Goal: Complete application form

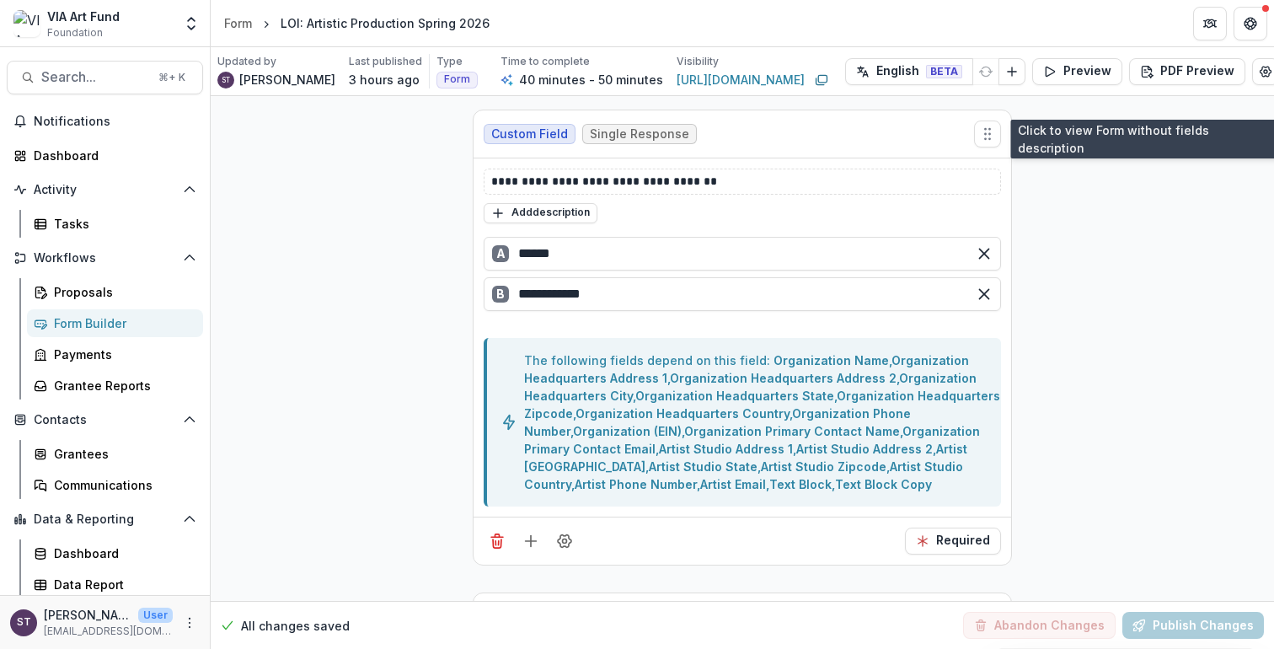
scroll to position [0, 8]
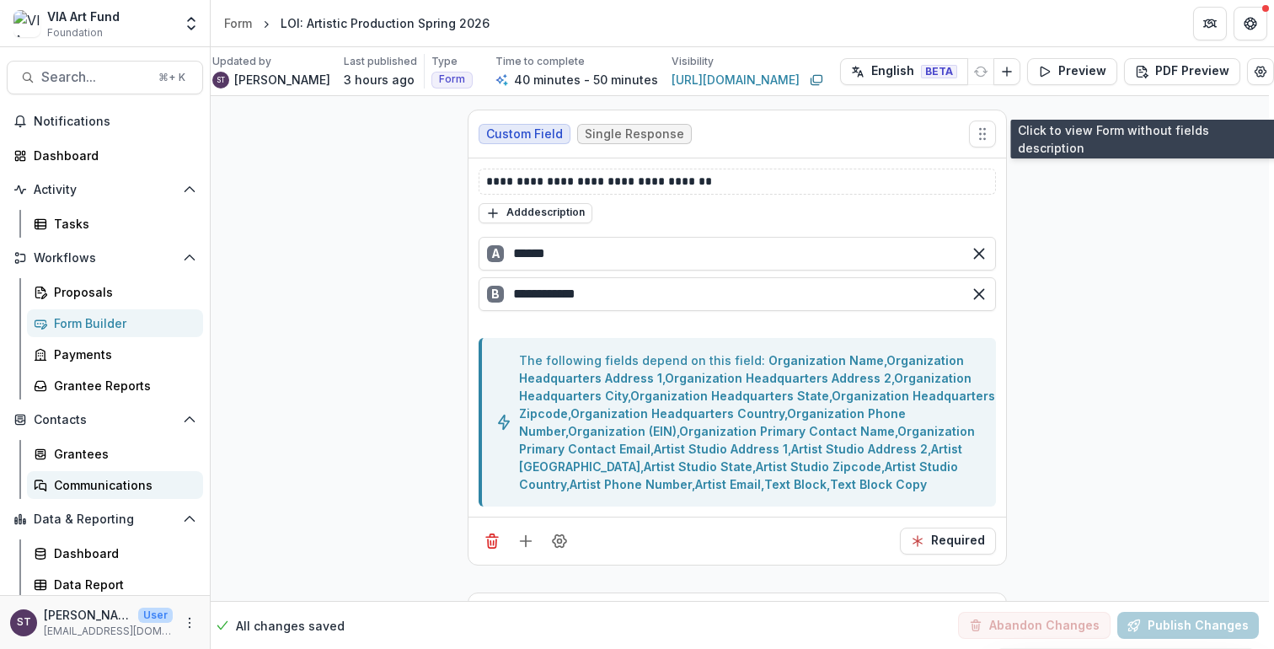
click at [127, 485] on div "Communications" at bounding box center [122, 485] width 136 height 18
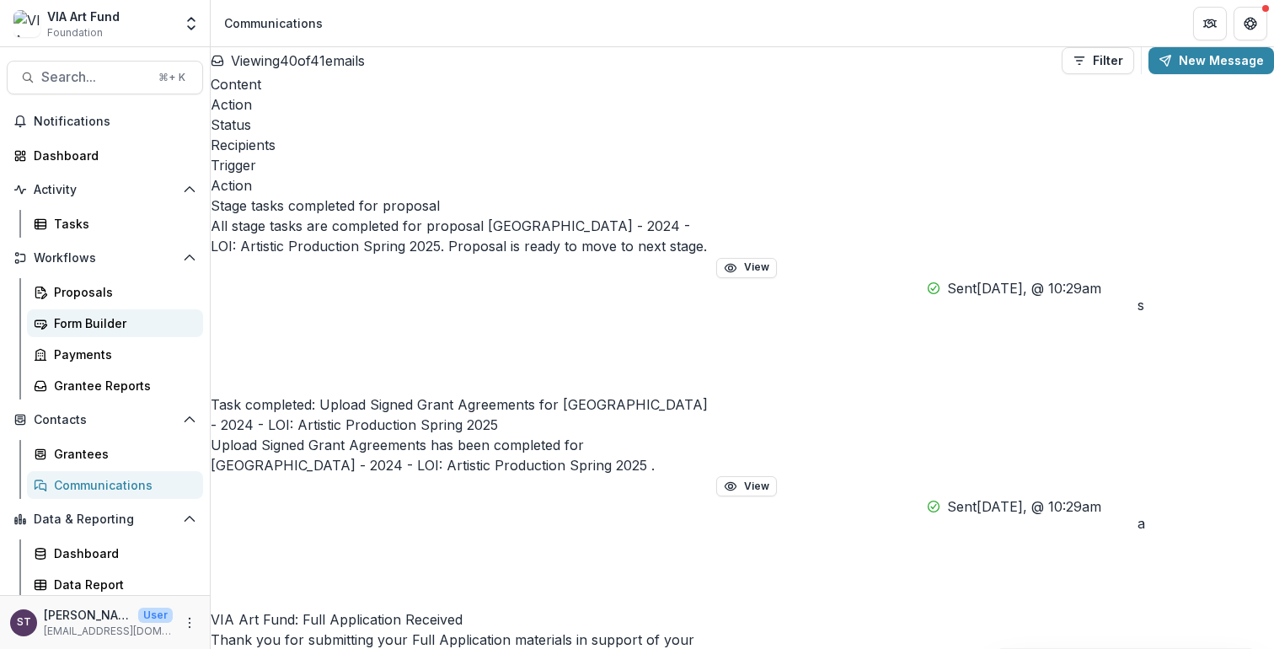
click at [105, 322] on div "Form Builder" at bounding box center [122, 323] width 136 height 18
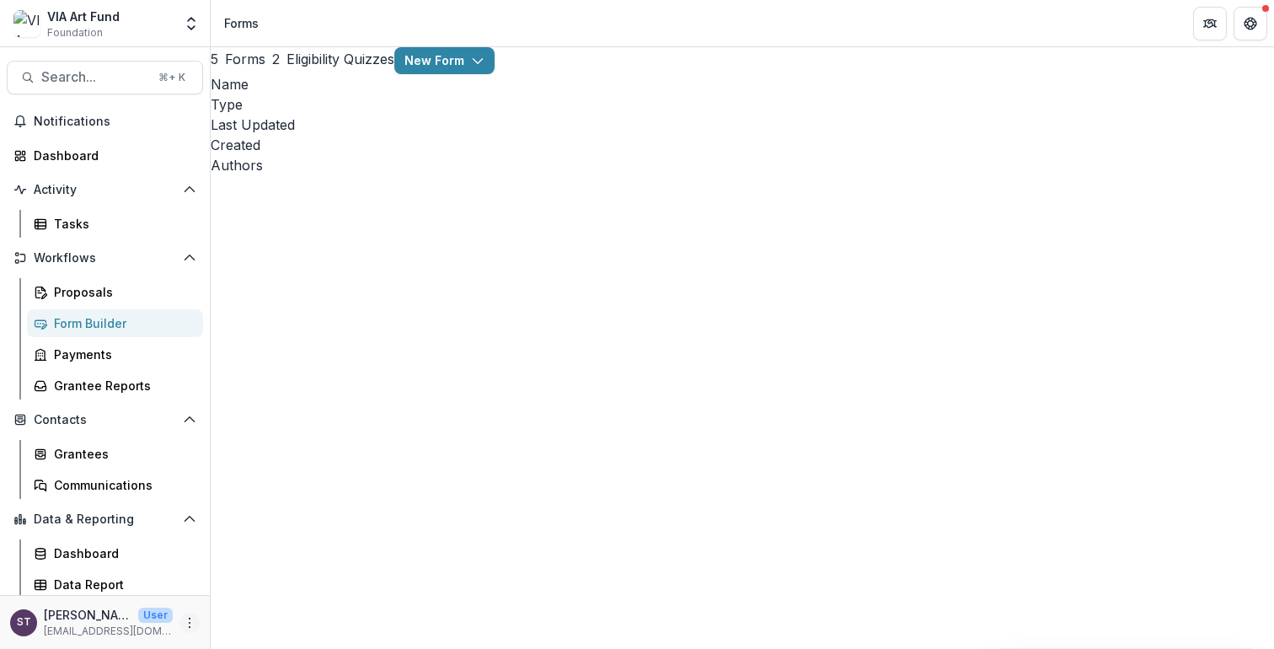
click at [184, 620] on icon "More" at bounding box center [189, 622] width 13 height 13
click at [270, 586] on link "User Settings" at bounding box center [296, 587] width 180 height 28
select select "****"
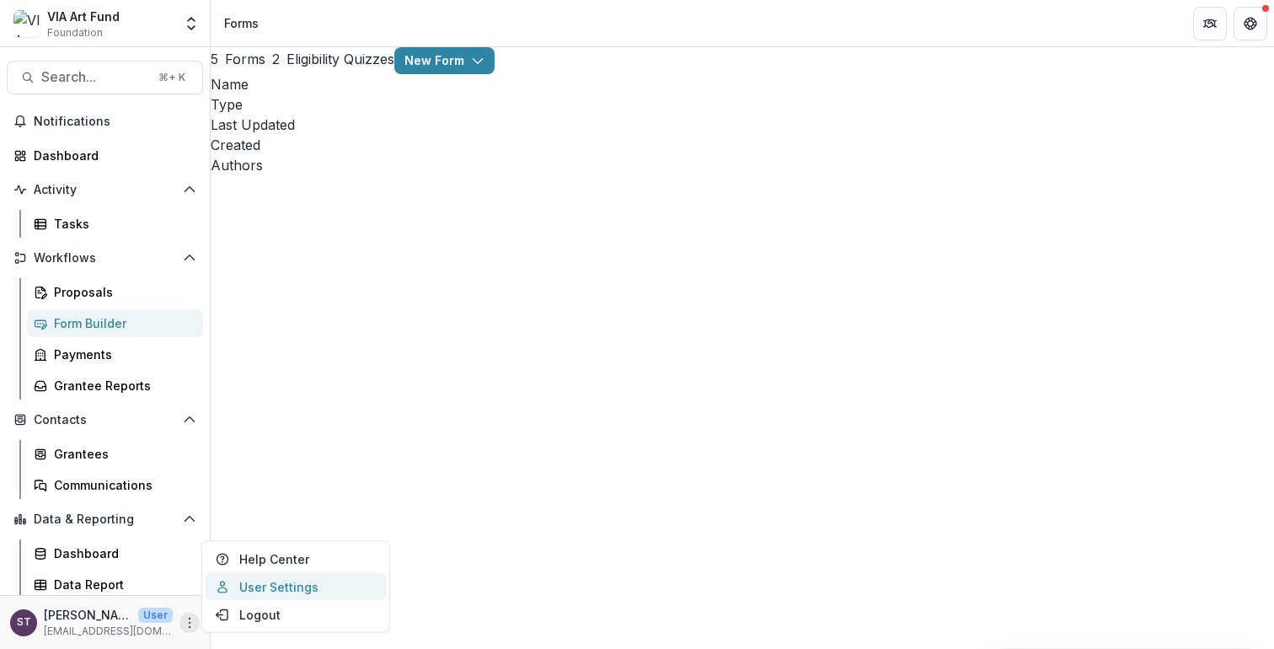
select select "****"
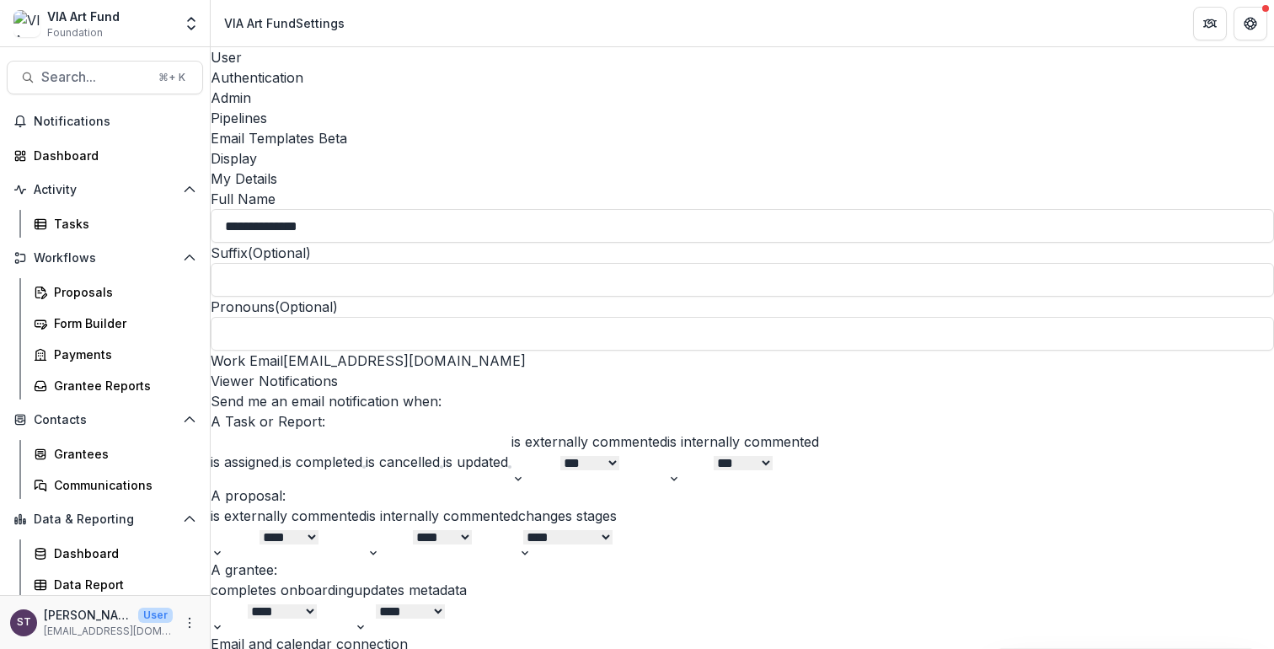
click at [464, 108] on div "Pipelines" at bounding box center [742, 118] width 1063 height 20
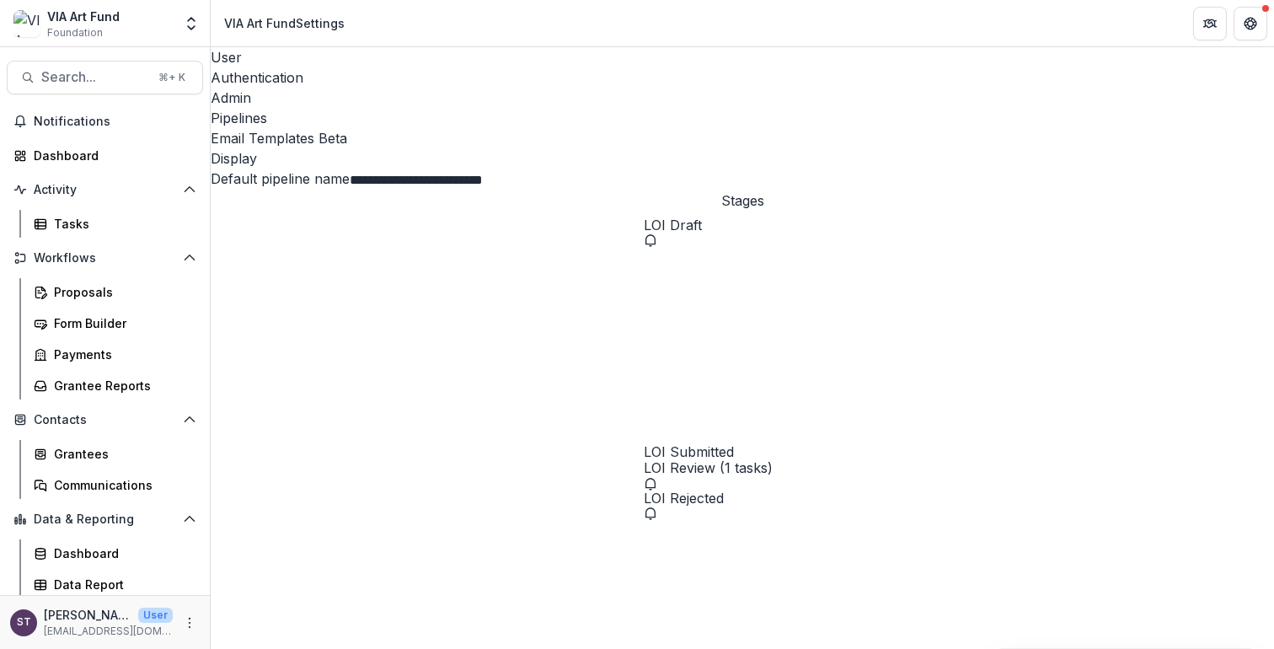
click at [644, 444] on span "LOI Submitted" at bounding box center [742, 452] width 197 height 16
select select "*********"
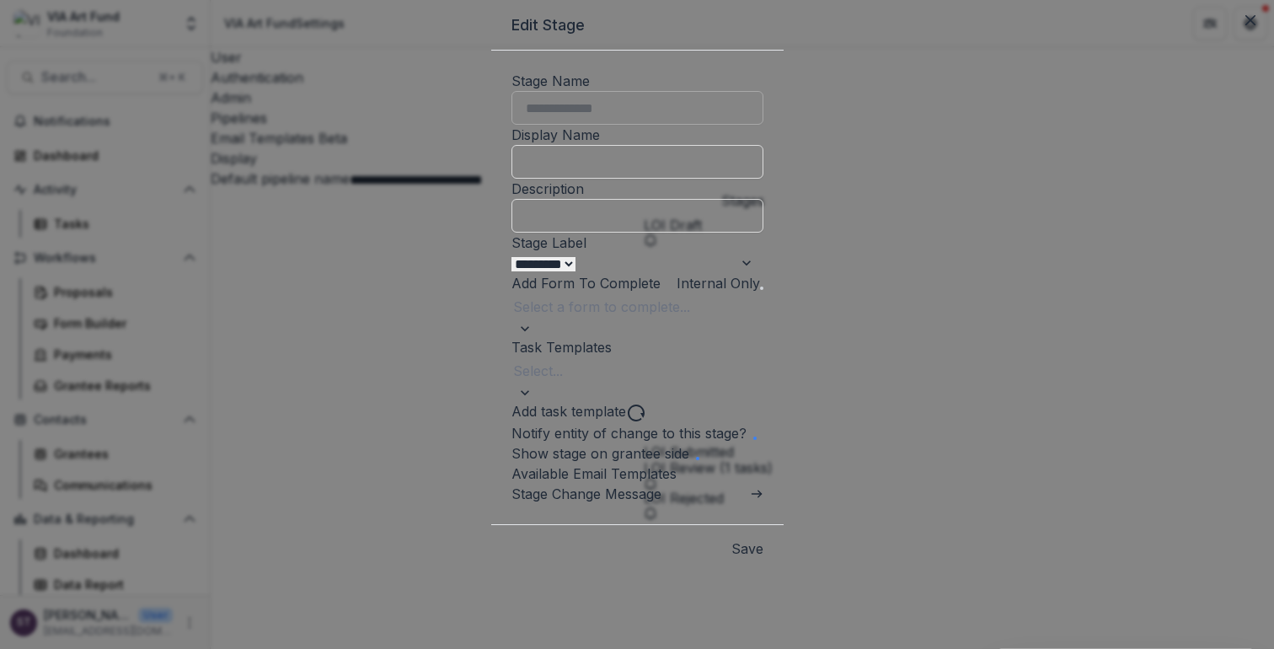
scroll to position [228, 0]
click at [511, 495] on link "Stage Change Message" at bounding box center [586, 493] width 150 height 17
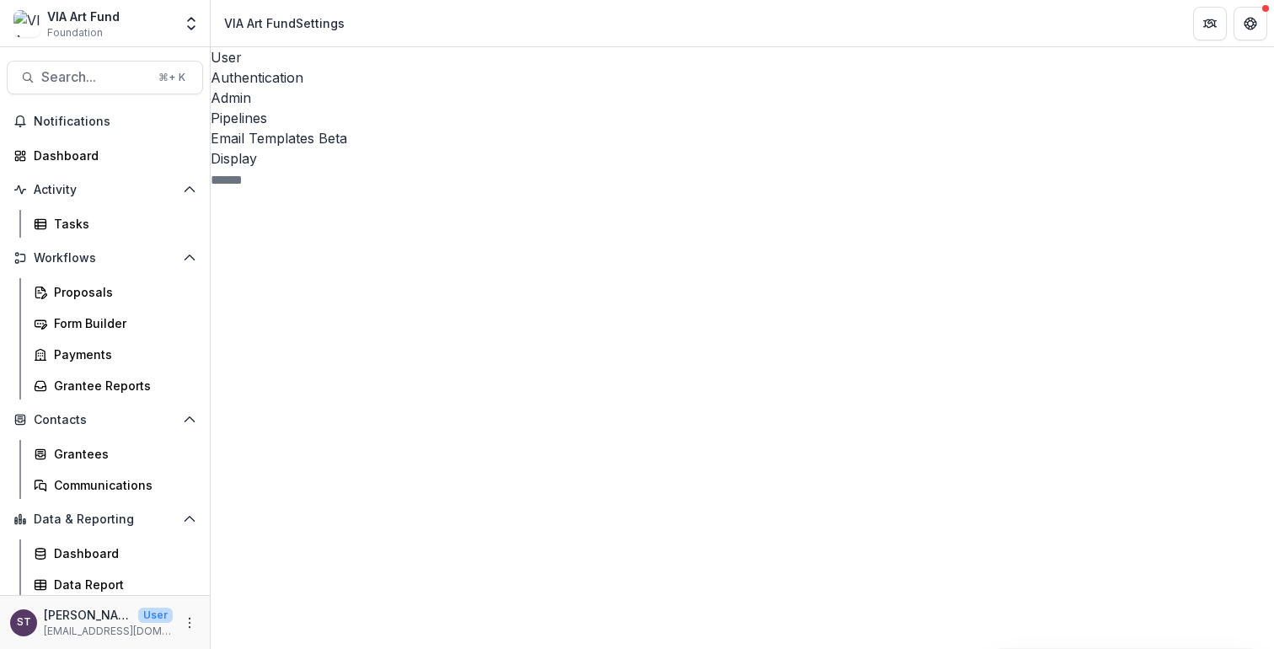
scroll to position [70, 0]
drag, startPoint x: 1001, startPoint y: 447, endPoint x: 946, endPoint y: 447, distance: 54.8
drag, startPoint x: 753, startPoint y: 506, endPoint x: 694, endPoint y: 508, distance: 59.0
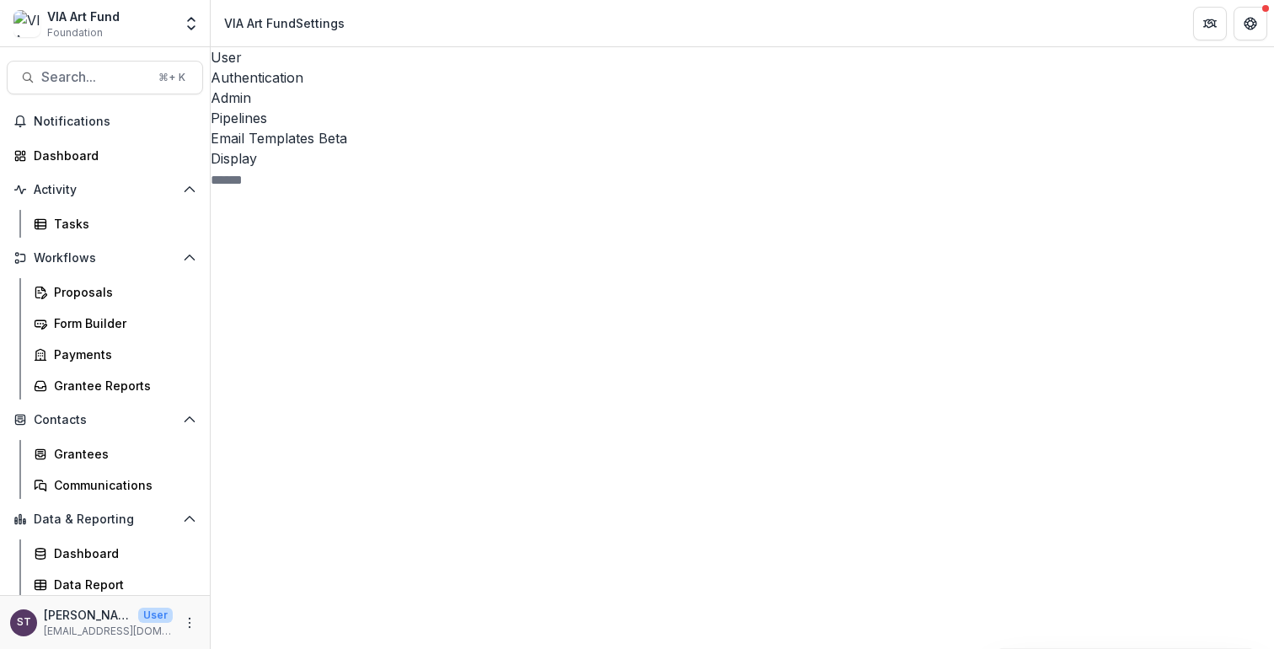
drag, startPoint x: 768, startPoint y: 489, endPoint x: 715, endPoint y: 491, distance: 53.1
click at [449, 108] on div "Pipelines" at bounding box center [742, 118] width 1063 height 20
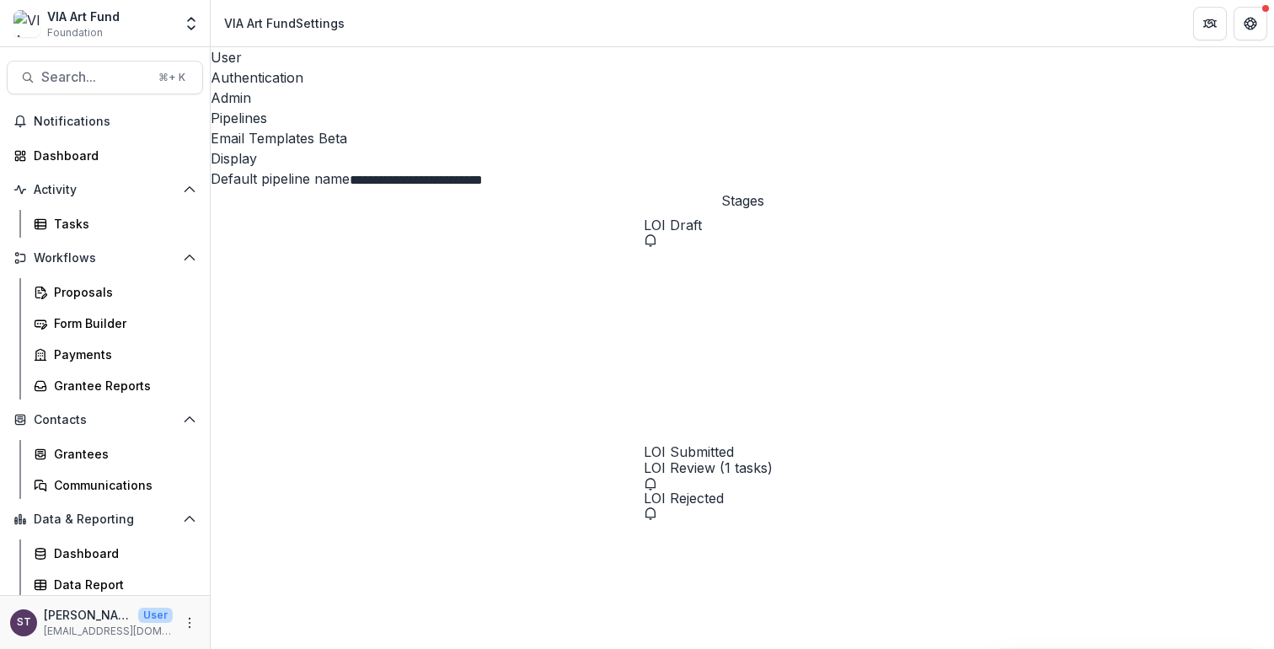
select select "*****"
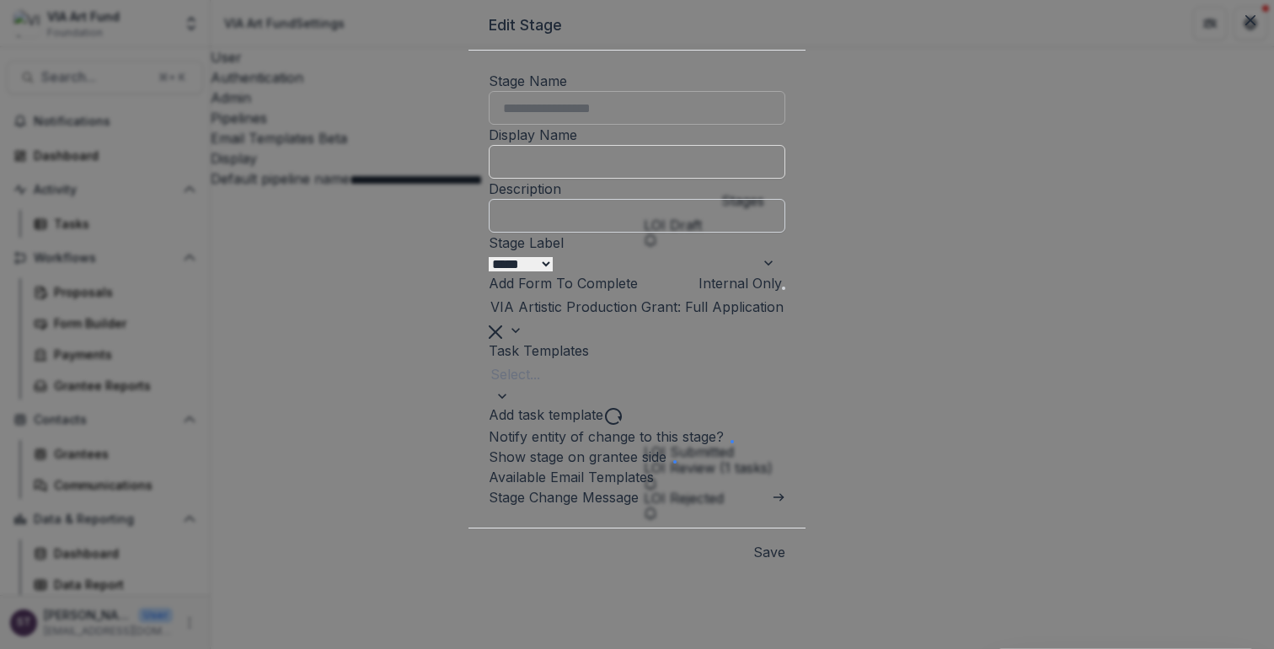
scroll to position [228, 0]
click at [639, 502] on link "Stage Change Message" at bounding box center [564, 497] width 150 height 17
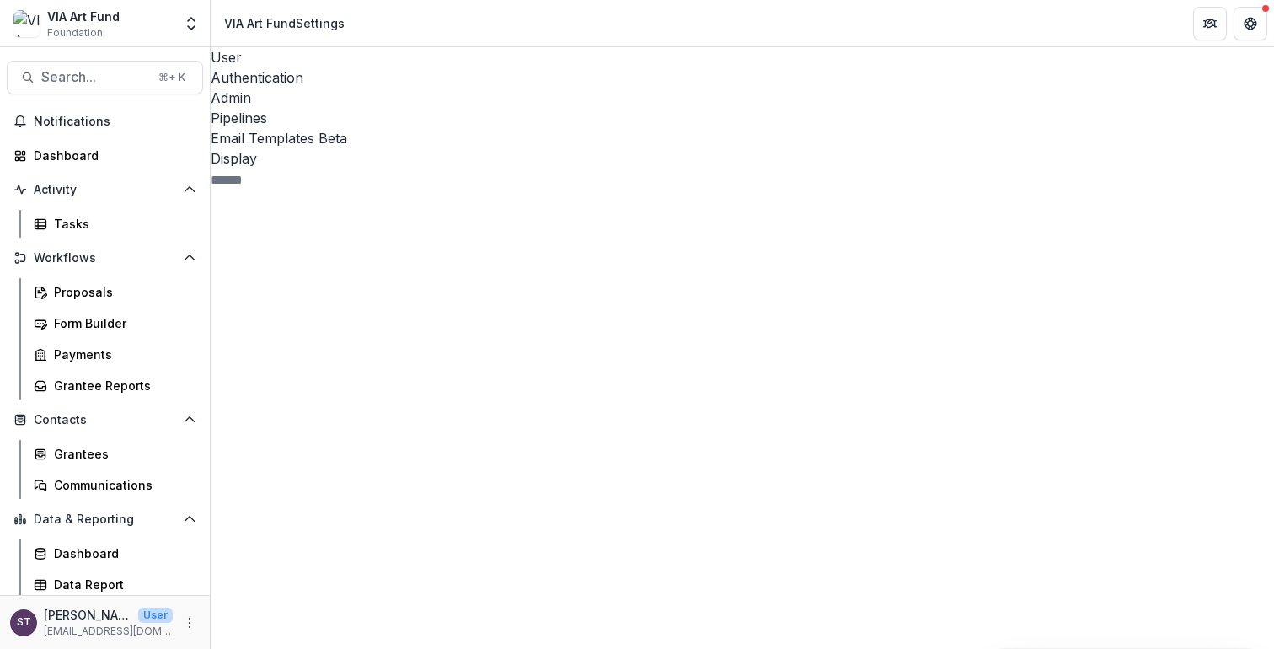
scroll to position [45, 0]
drag, startPoint x: 925, startPoint y: 494, endPoint x: 869, endPoint y: 493, distance: 55.6
drag, startPoint x: 860, startPoint y: 519, endPoint x: 821, endPoint y: 520, distance: 38.8
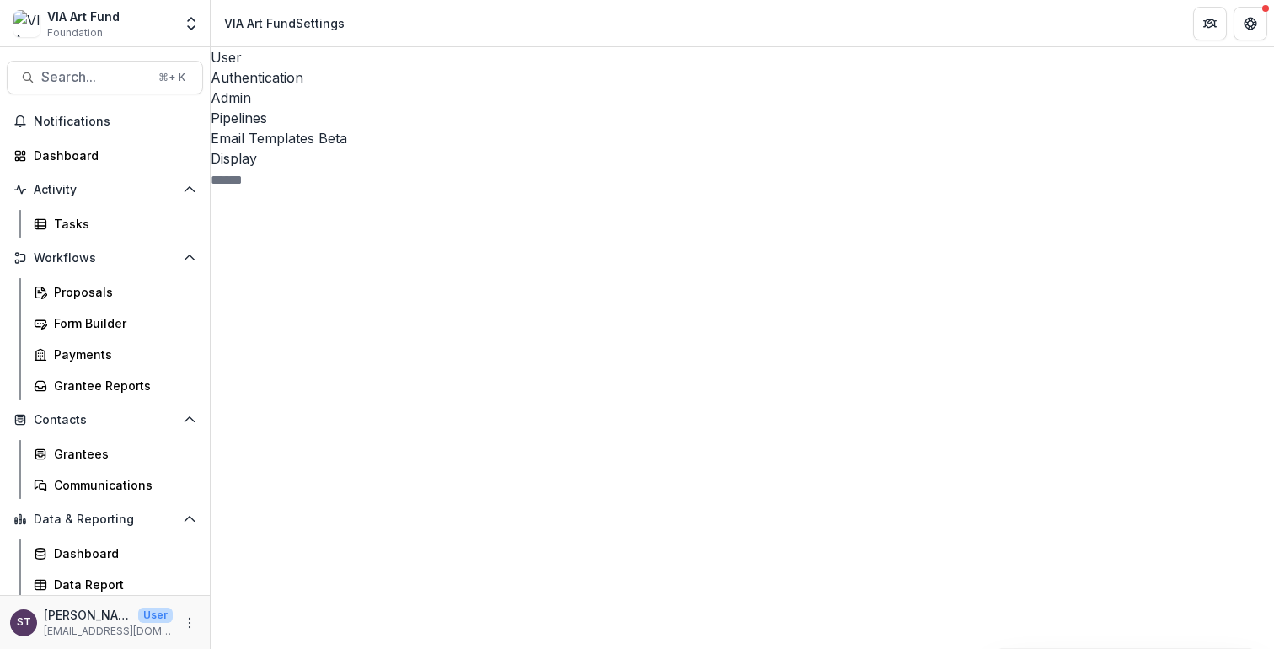
click at [440, 108] on div "Pipelines" at bounding box center [742, 118] width 1063 height 20
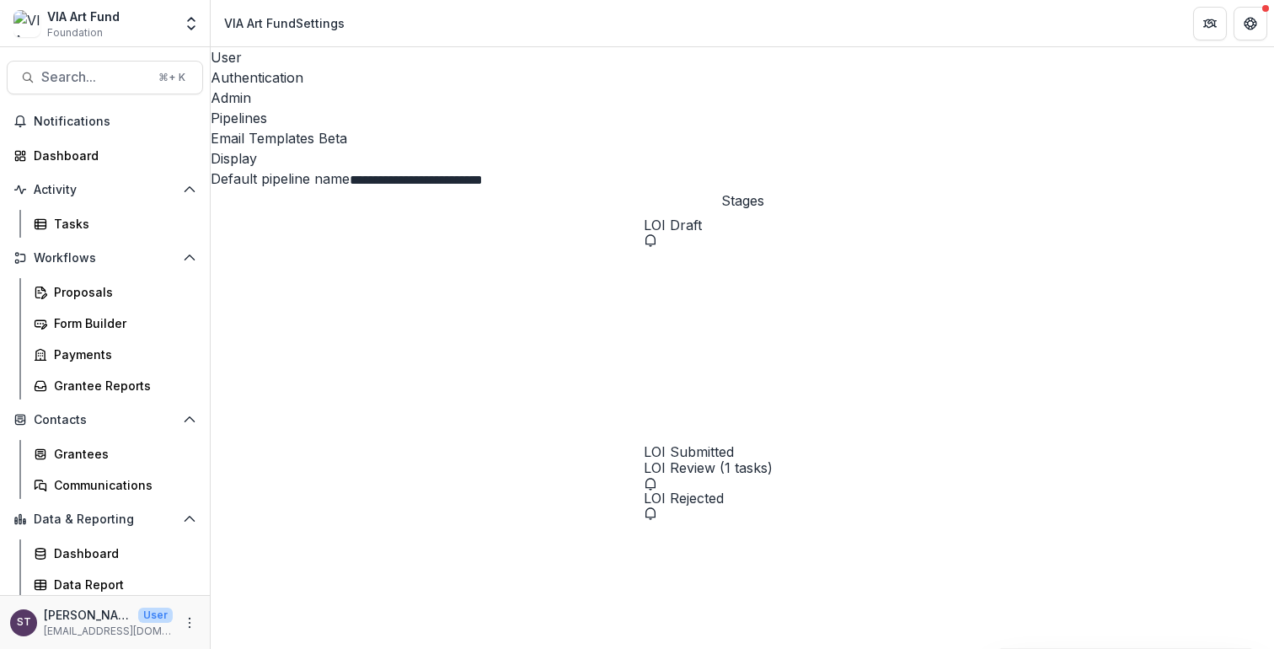
select select "*********"
select select "*****"
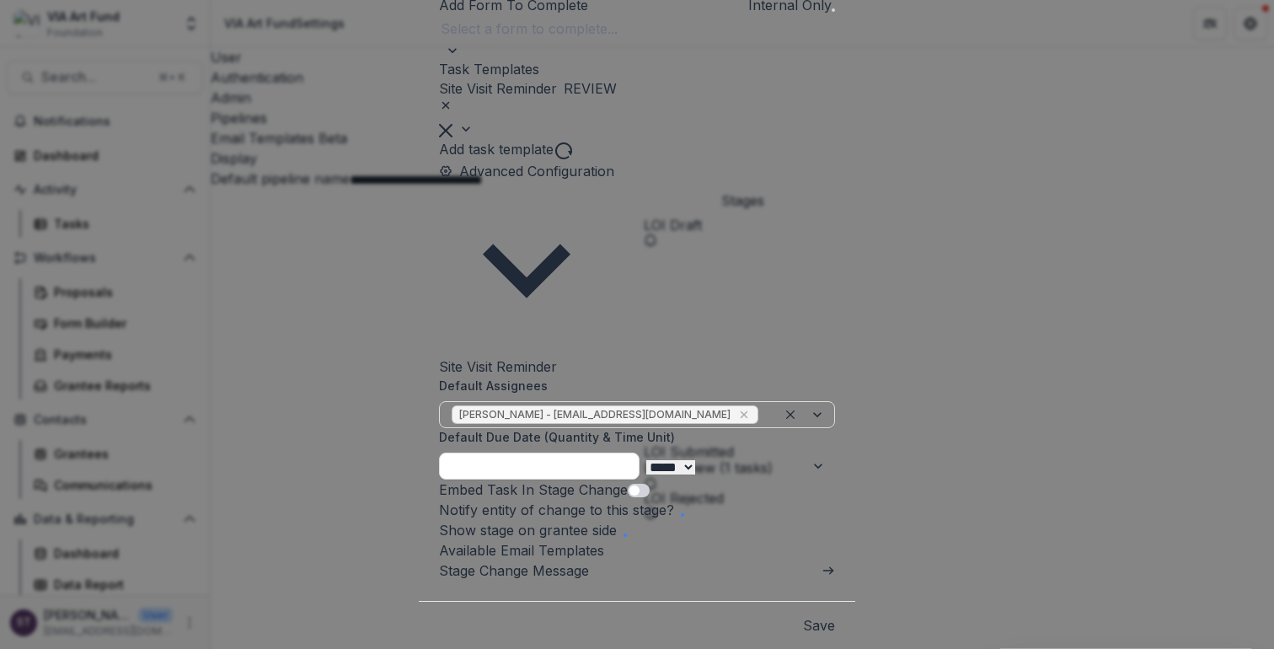
scroll to position [444, 0]
click at [527, 562] on link "Stage Change Message" at bounding box center [514, 570] width 150 height 17
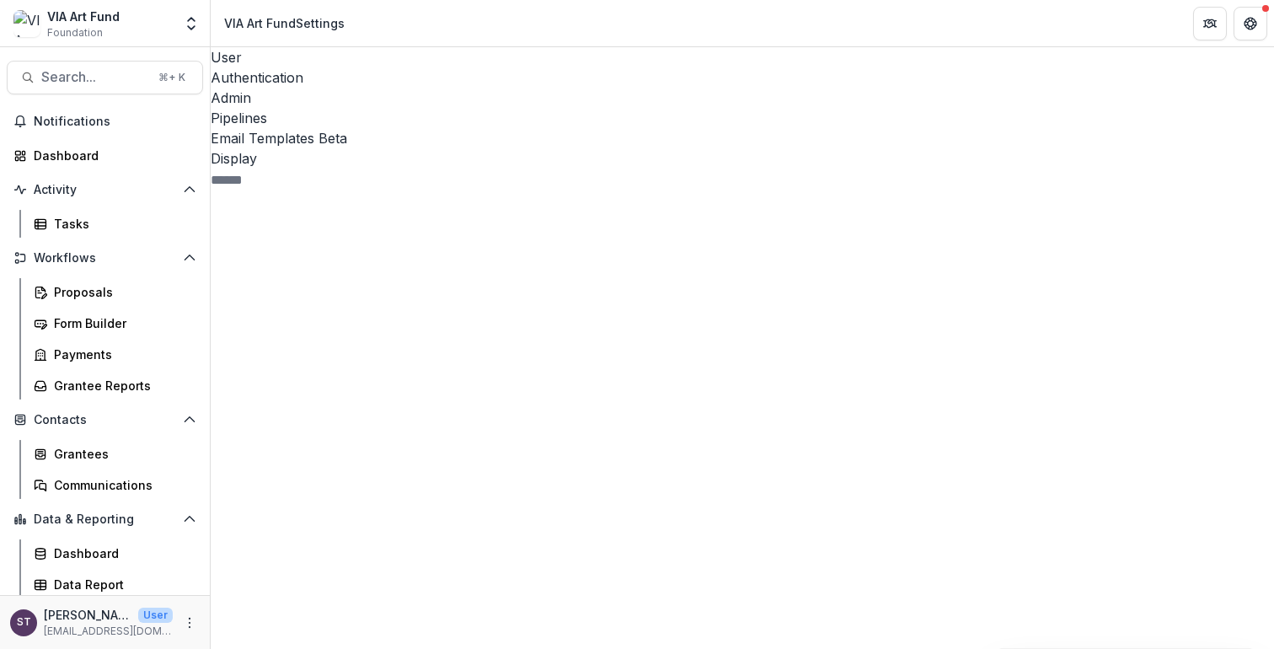
drag, startPoint x: 612, startPoint y: 496, endPoint x: 533, endPoint y: 495, distance: 78.4
drag, startPoint x: 877, startPoint y: 505, endPoint x: 935, endPoint y: 505, distance: 58.1
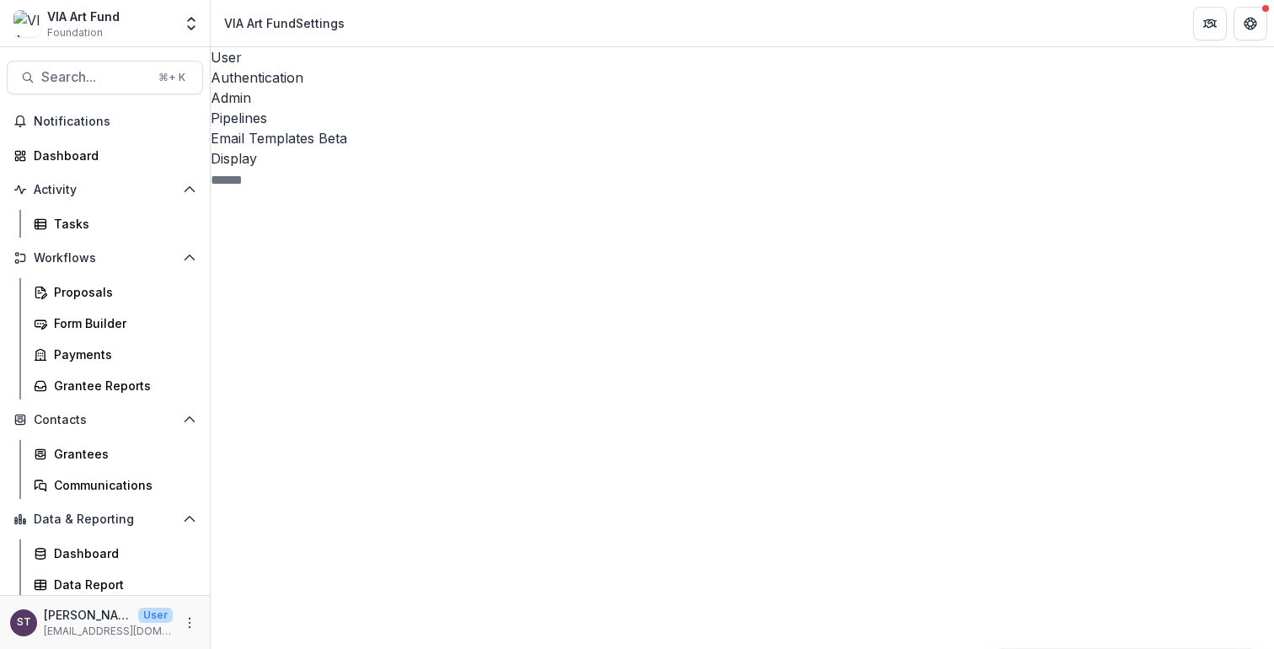
scroll to position [134, 0]
drag, startPoint x: 1195, startPoint y: 464, endPoint x: 1137, endPoint y: 464, distance: 58.1
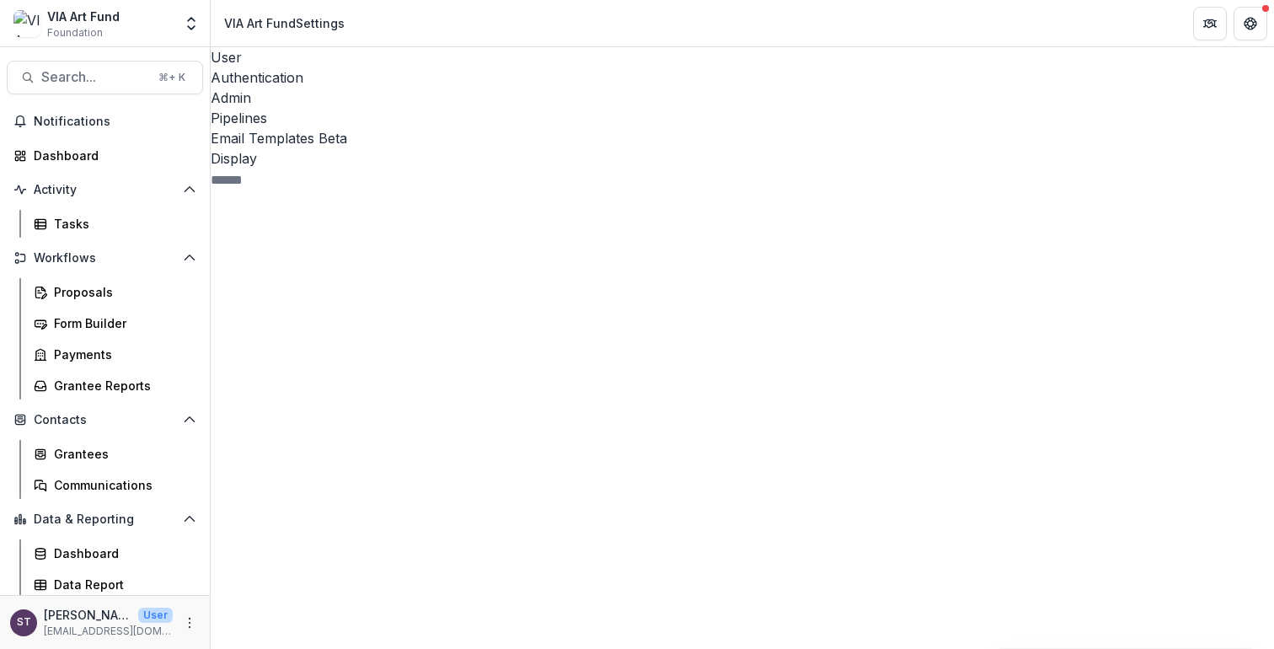
click at [102, 327] on div "Form Builder" at bounding box center [122, 323] width 136 height 18
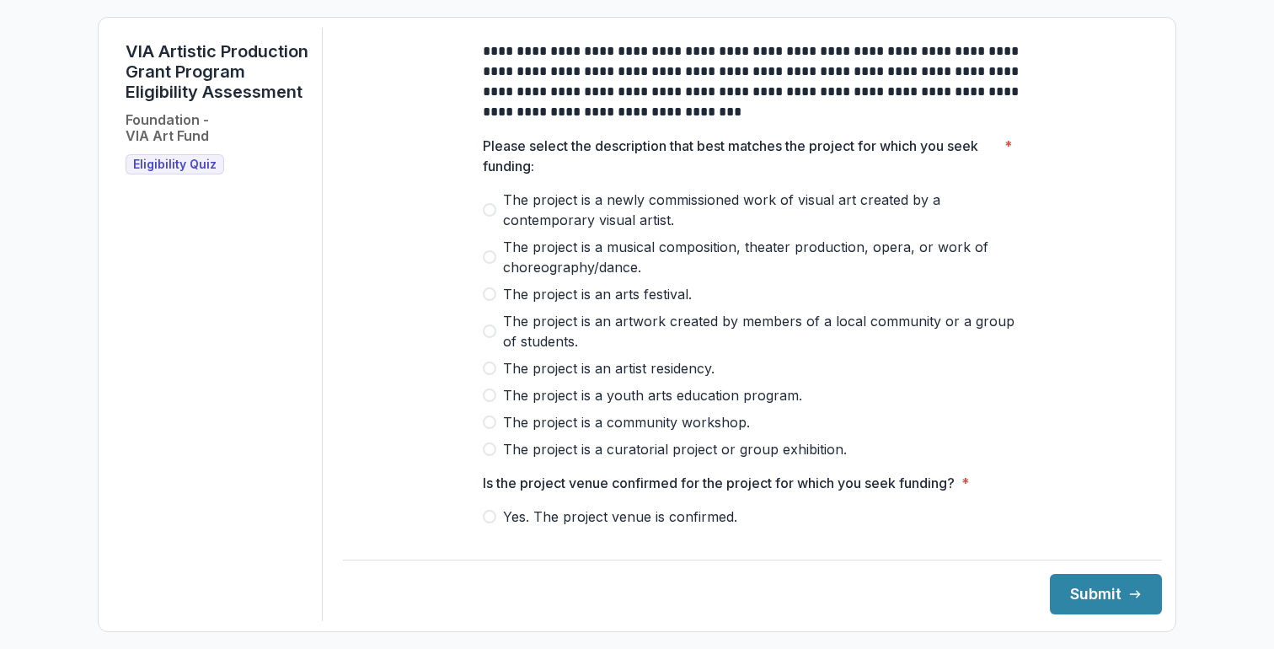
click at [492, 217] on span at bounding box center [489, 209] width 13 height 13
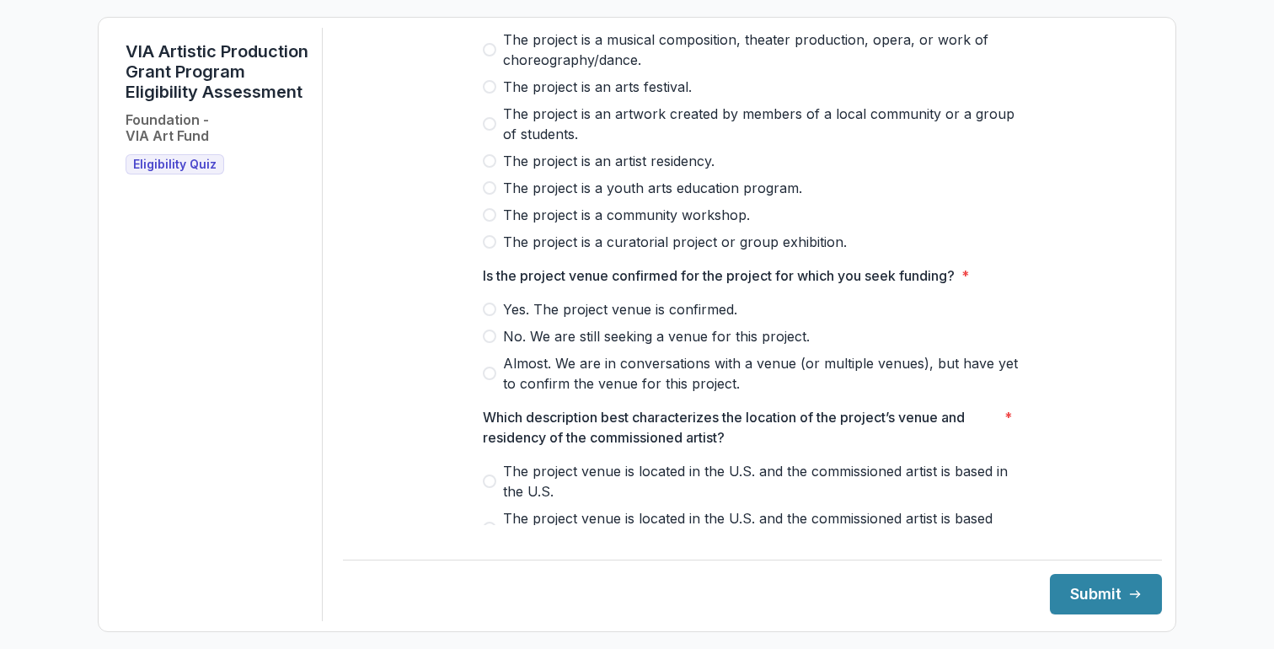
scroll to position [281, 0]
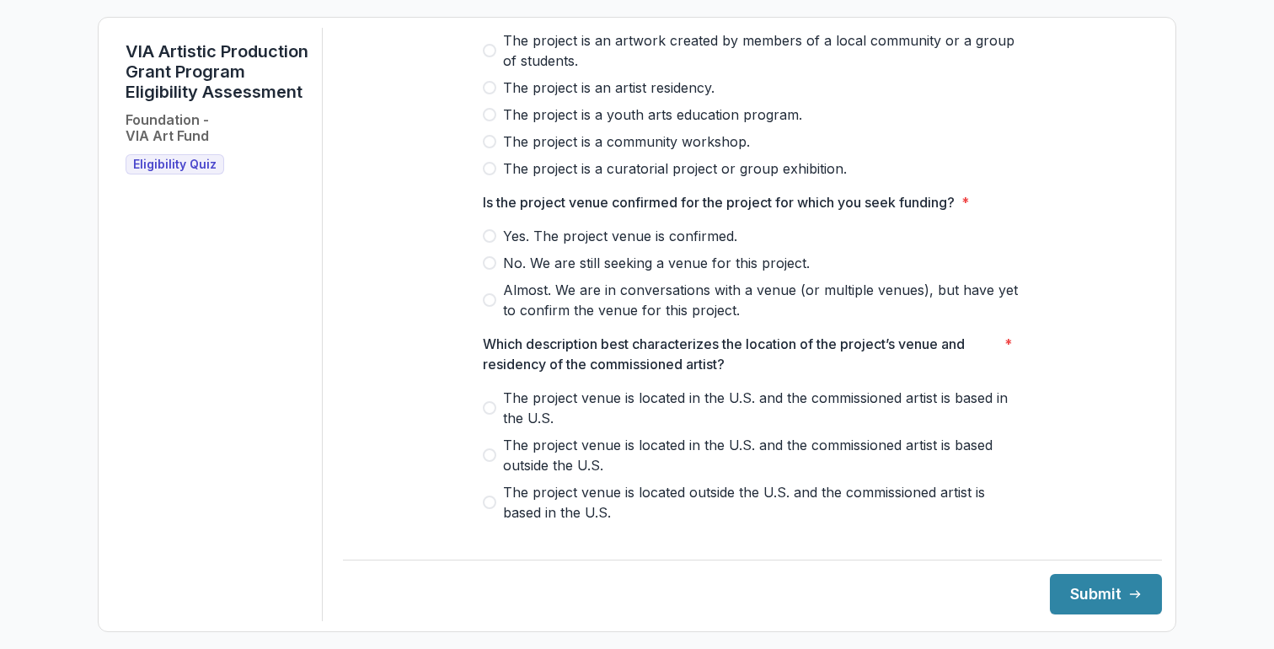
click at [487, 243] on span at bounding box center [489, 235] width 13 height 13
click at [487, 411] on label "The project venue is located in the U.S. and the commissioned artist is based i…" at bounding box center [752, 408] width 539 height 40
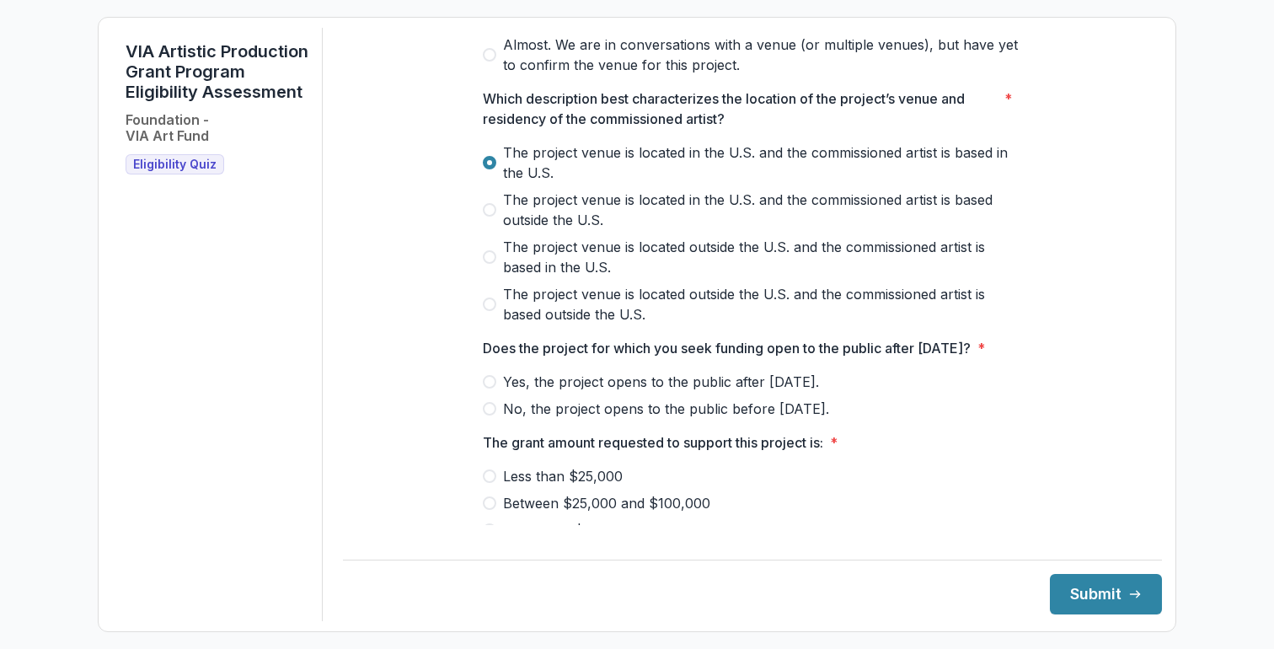
scroll to position [546, 0]
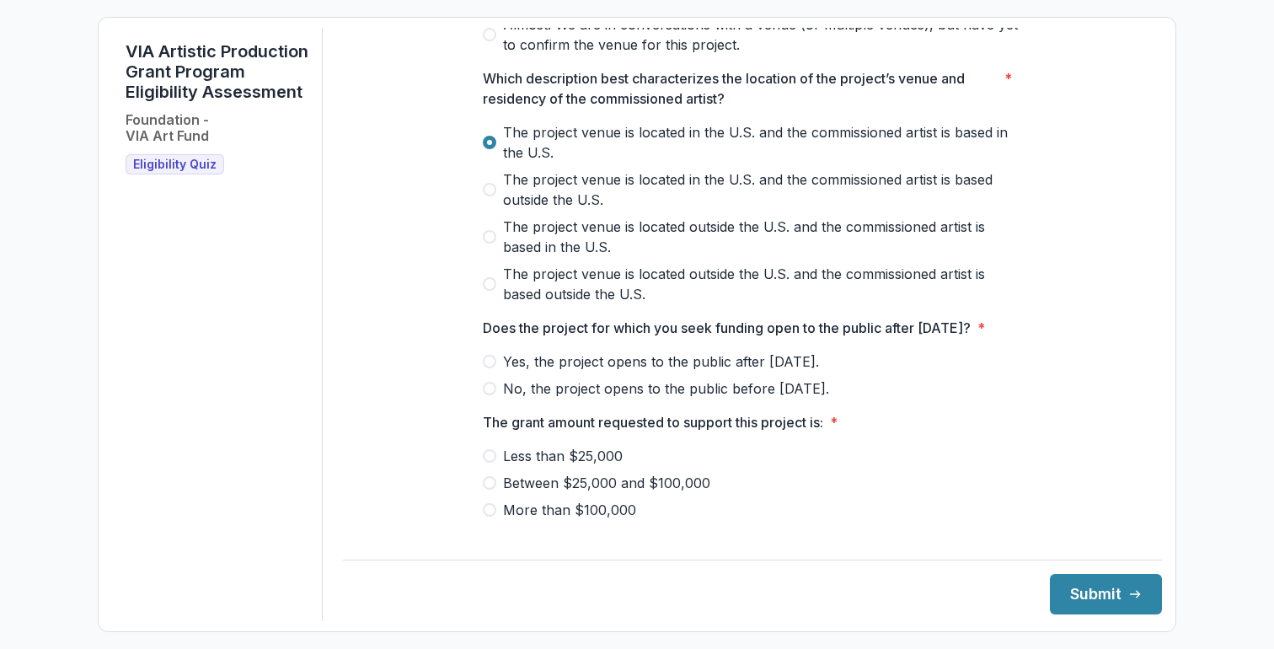
click at [487, 368] on span at bounding box center [489, 361] width 13 height 13
click at [486, 463] on span at bounding box center [489, 455] width 13 height 13
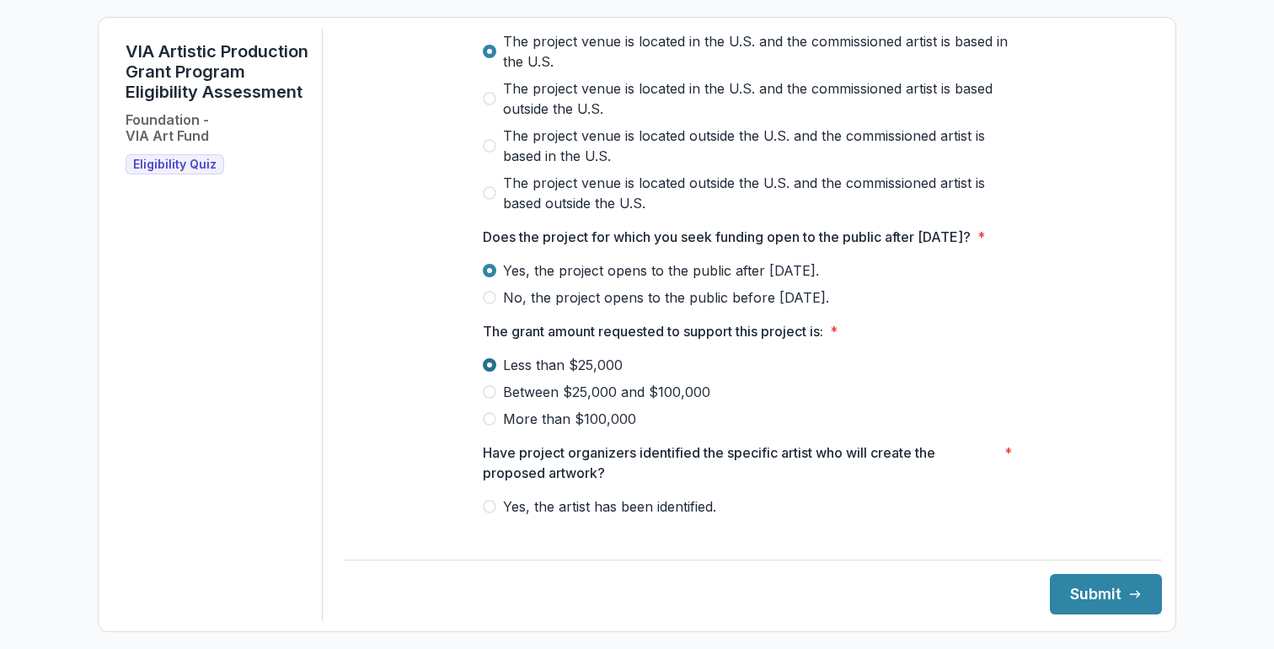
scroll to position [644, 0]
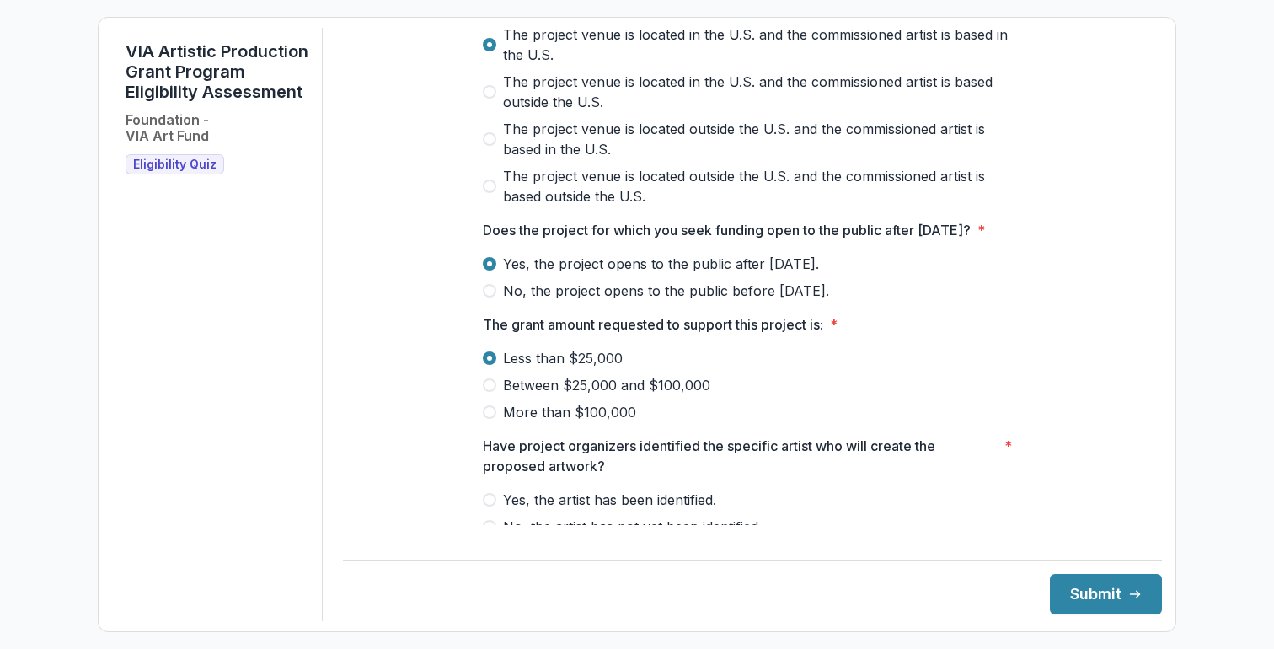
click at [488, 392] on span at bounding box center [489, 384] width 13 height 13
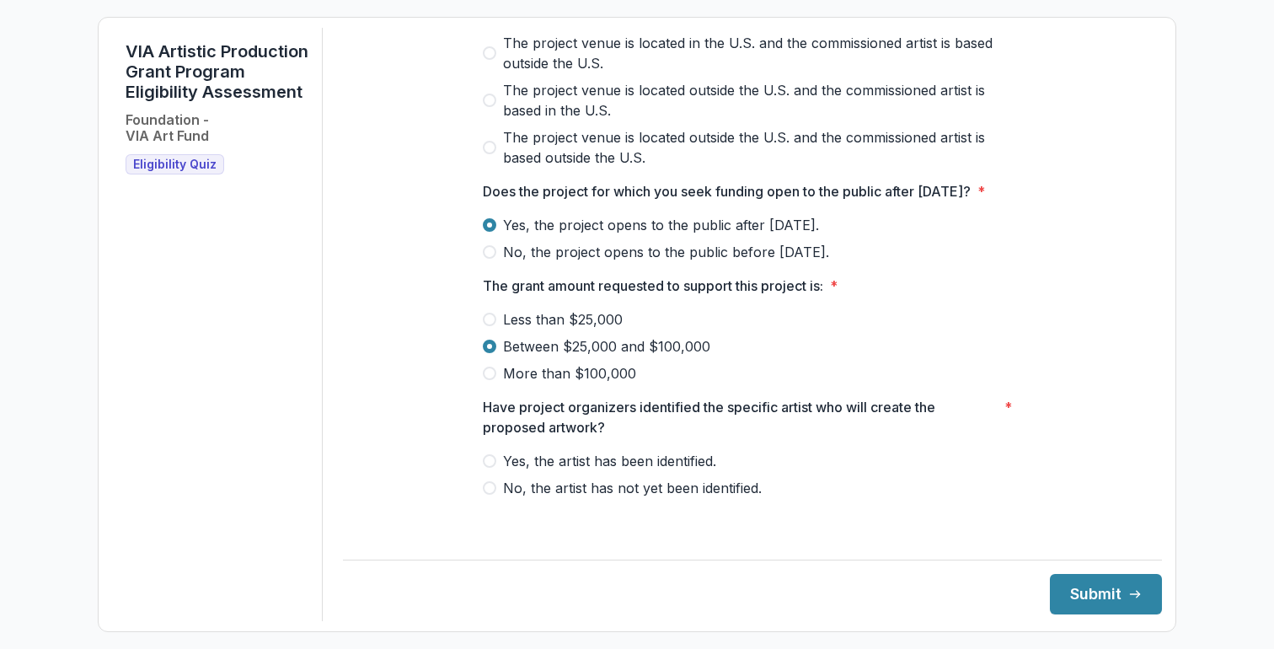
click at [490, 468] on span at bounding box center [489, 460] width 13 height 13
click at [1076, 594] on button "Submit" at bounding box center [1106, 594] width 112 height 40
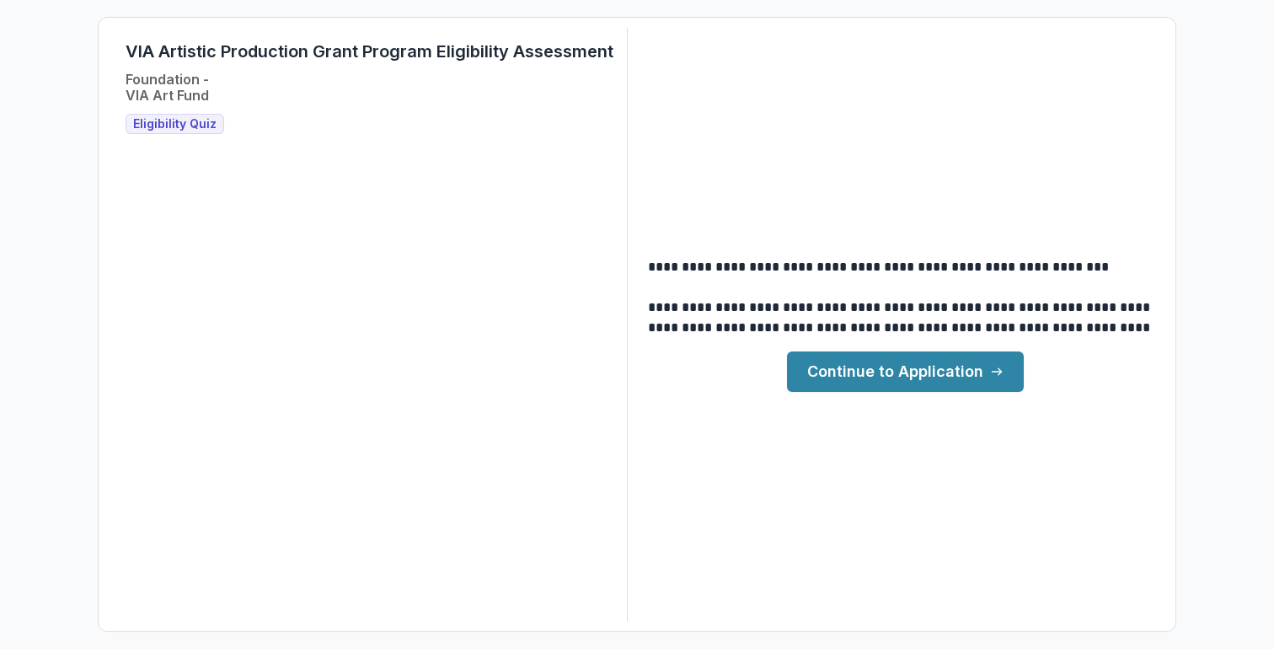
click at [895, 369] on link "Continue to Application" at bounding box center [905, 371] width 237 height 40
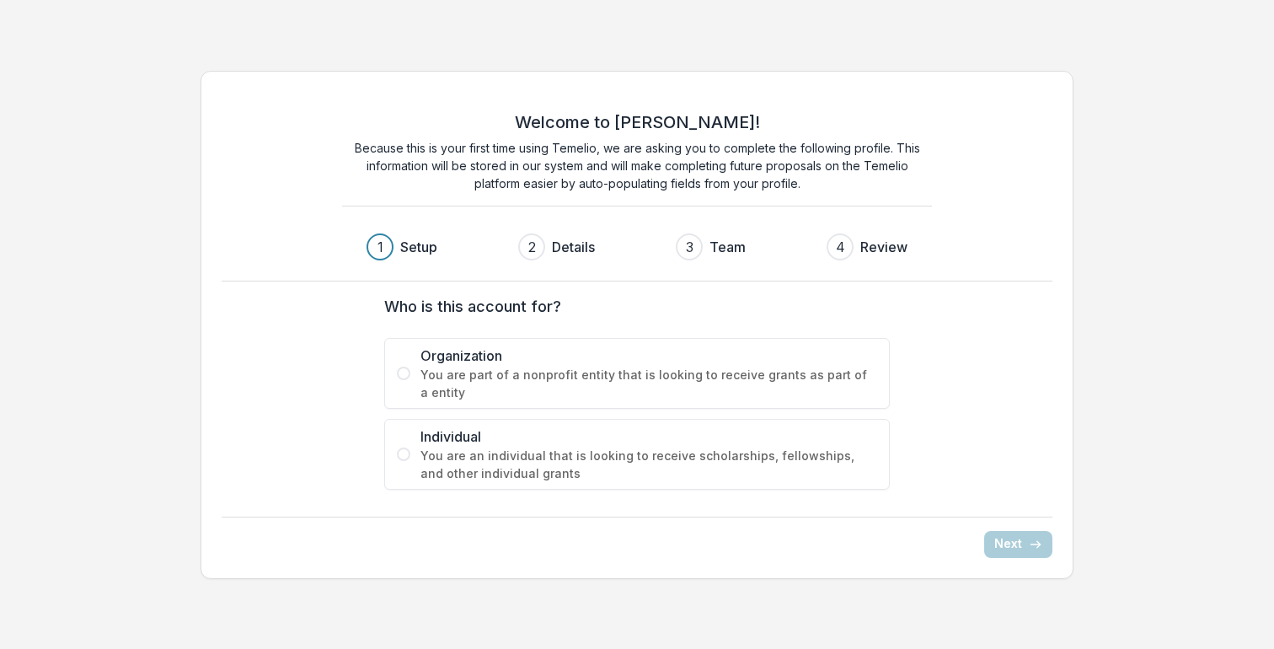
click at [536, 452] on span "You are an individual that is looking to receive scholarships, fellowships, and…" at bounding box center [648, 464] width 457 height 35
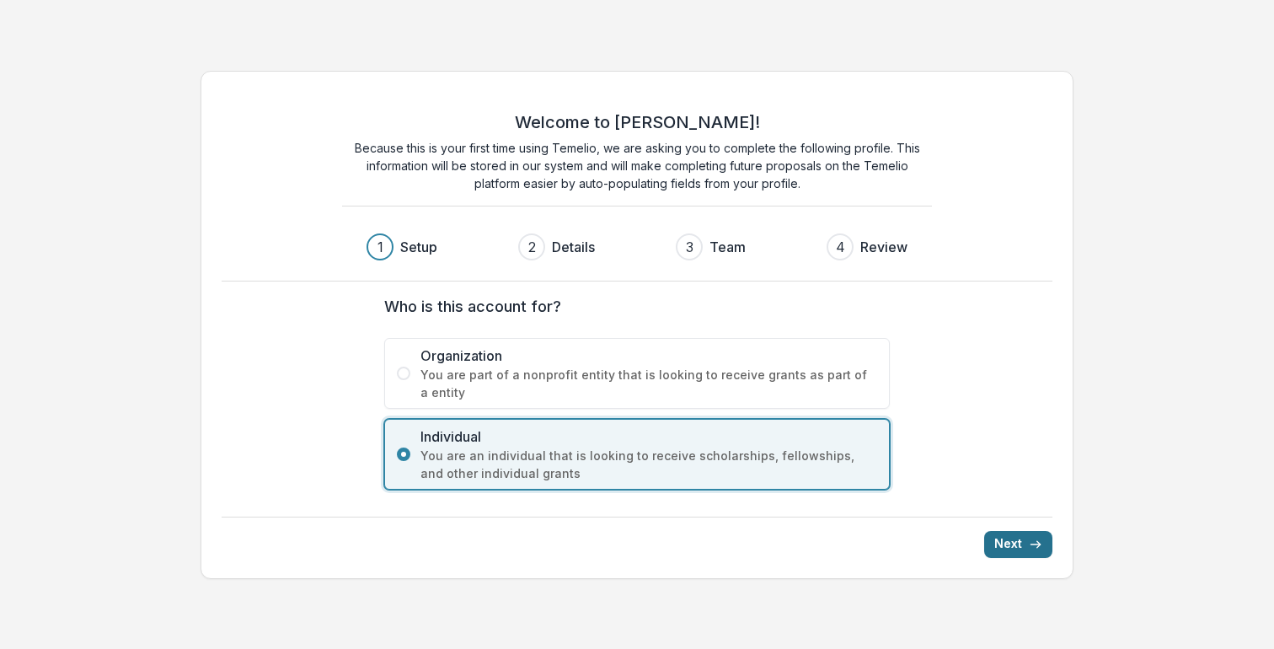
click at [996, 543] on button "Next" at bounding box center [1018, 544] width 68 height 27
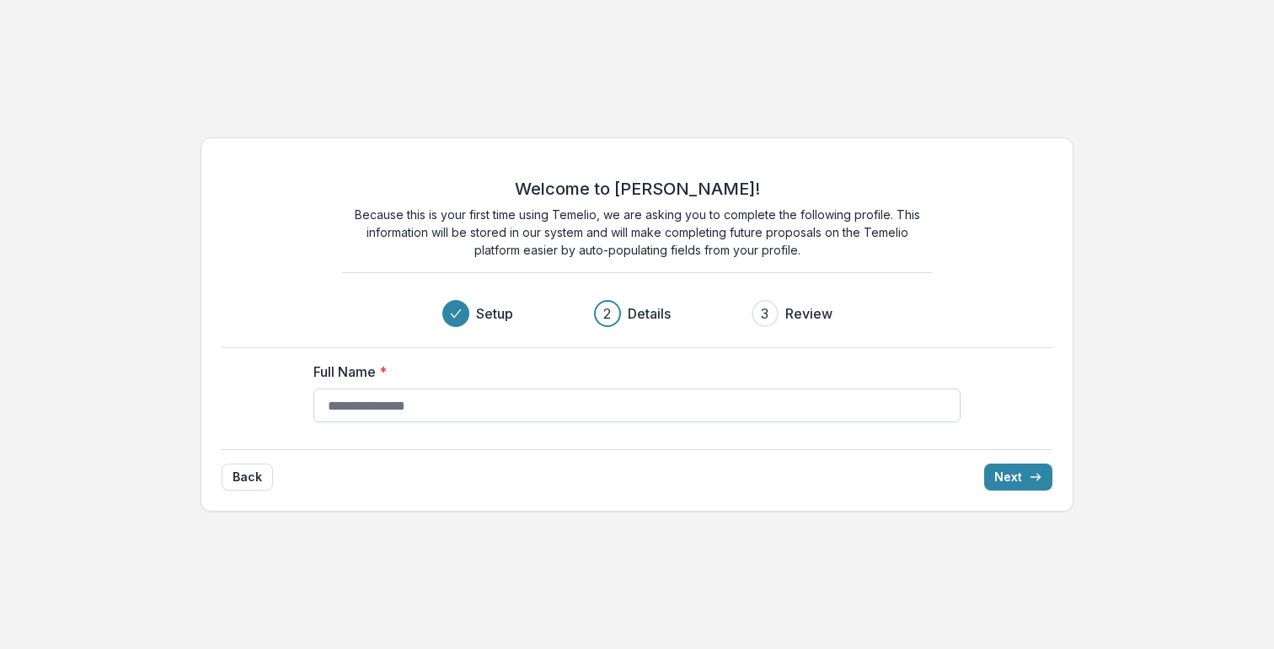
click at [766, 409] on input "Full Name *" at bounding box center [636, 405] width 647 height 34
click at [265, 476] on button "Back" at bounding box center [247, 476] width 51 height 27
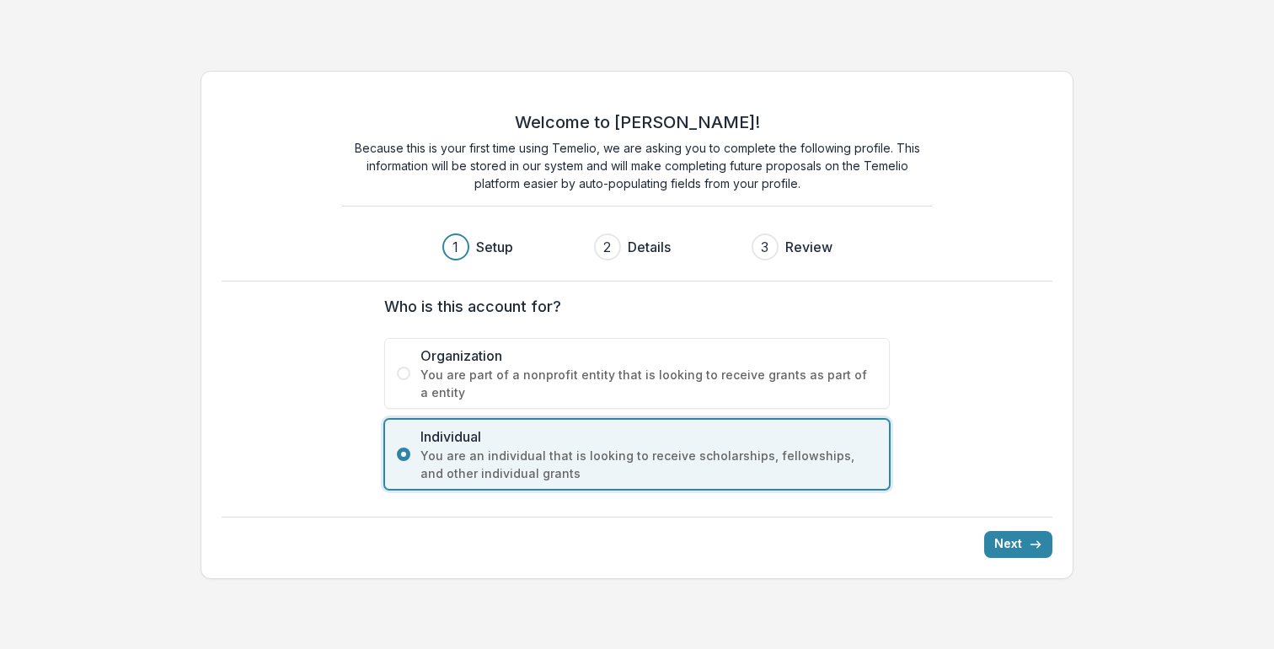
click at [624, 250] on div "2 Details" at bounding box center [639, 246] width 90 height 27
click at [1106, 130] on div "Welcome to Temelio! Because this is your first time using Temelio, we are askin…" at bounding box center [637, 324] width 1274 height 535
click at [799, 366] on span "You are part of a nonprofit entity that is looking to receive grants as part of…" at bounding box center [648, 383] width 457 height 35
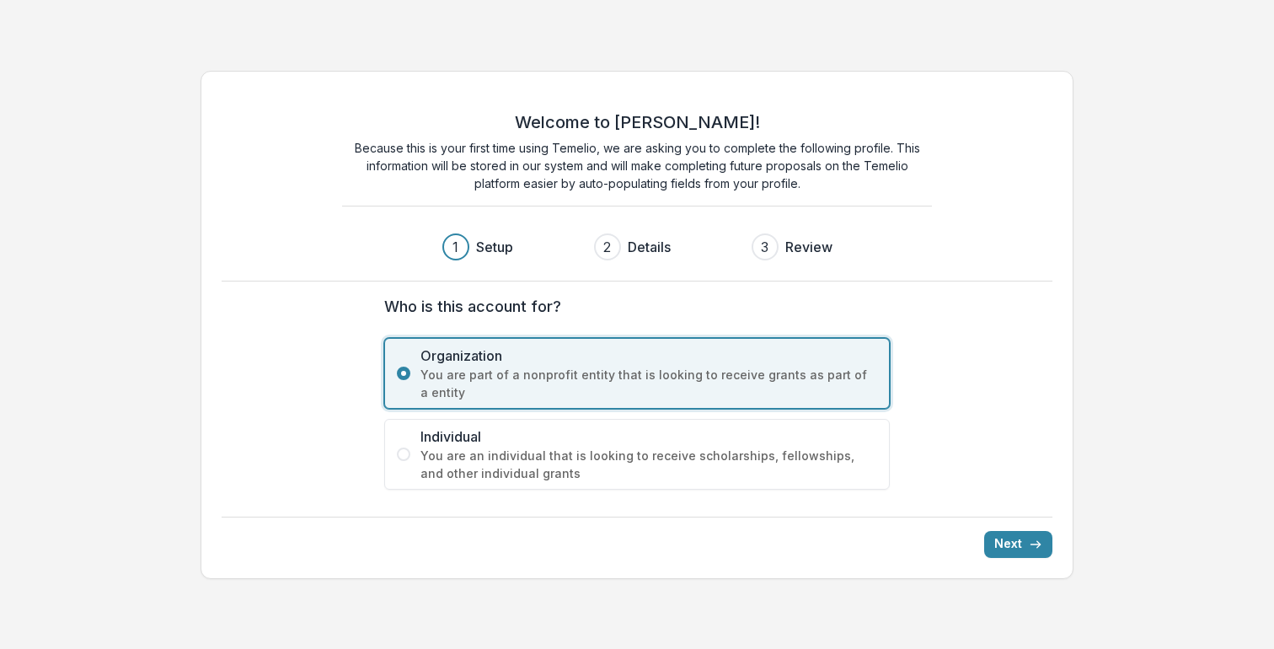
click at [746, 438] on span "Individual" at bounding box center [648, 436] width 457 height 20
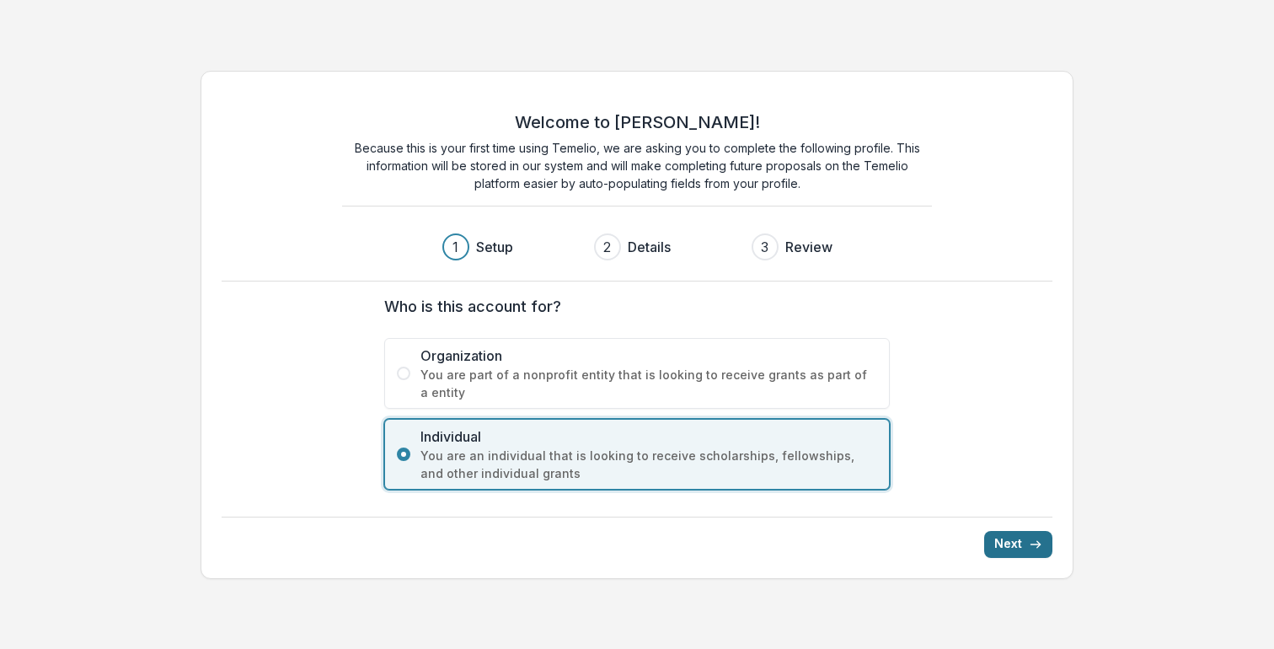
click at [1013, 548] on button "Next" at bounding box center [1018, 544] width 68 height 27
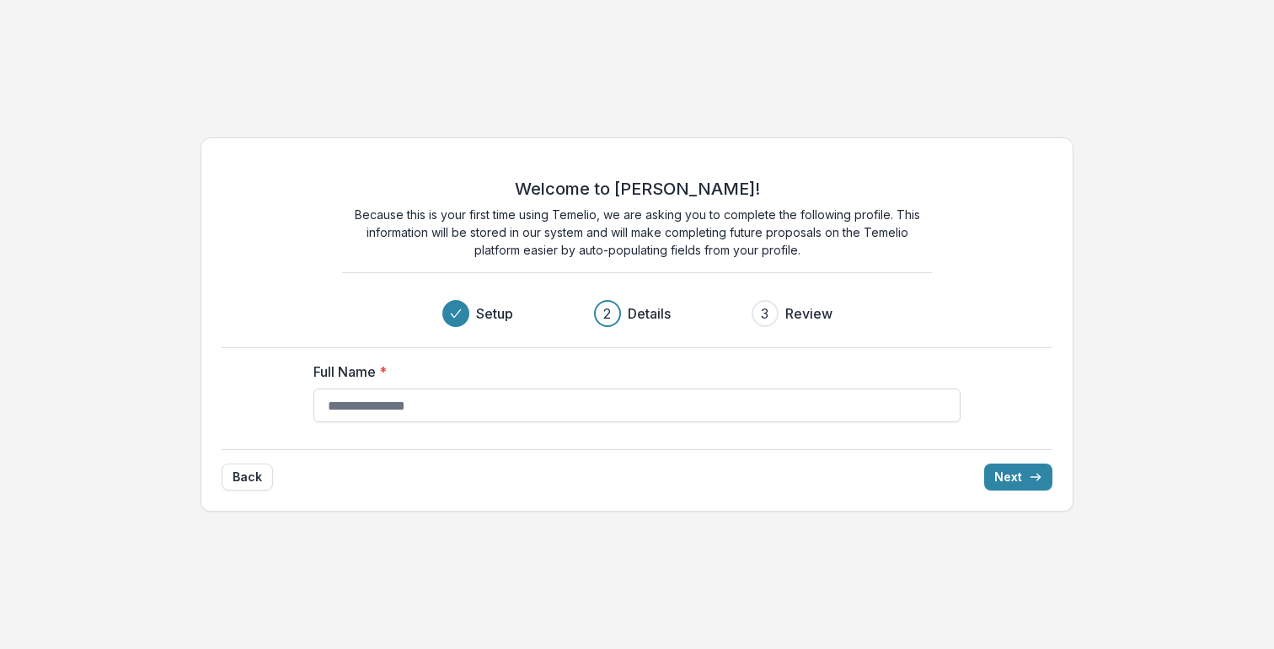
click at [625, 411] on input "Full Name *" at bounding box center [636, 405] width 647 height 34
type input "**********"
click at [1006, 475] on button "Next" at bounding box center [1018, 476] width 68 height 27
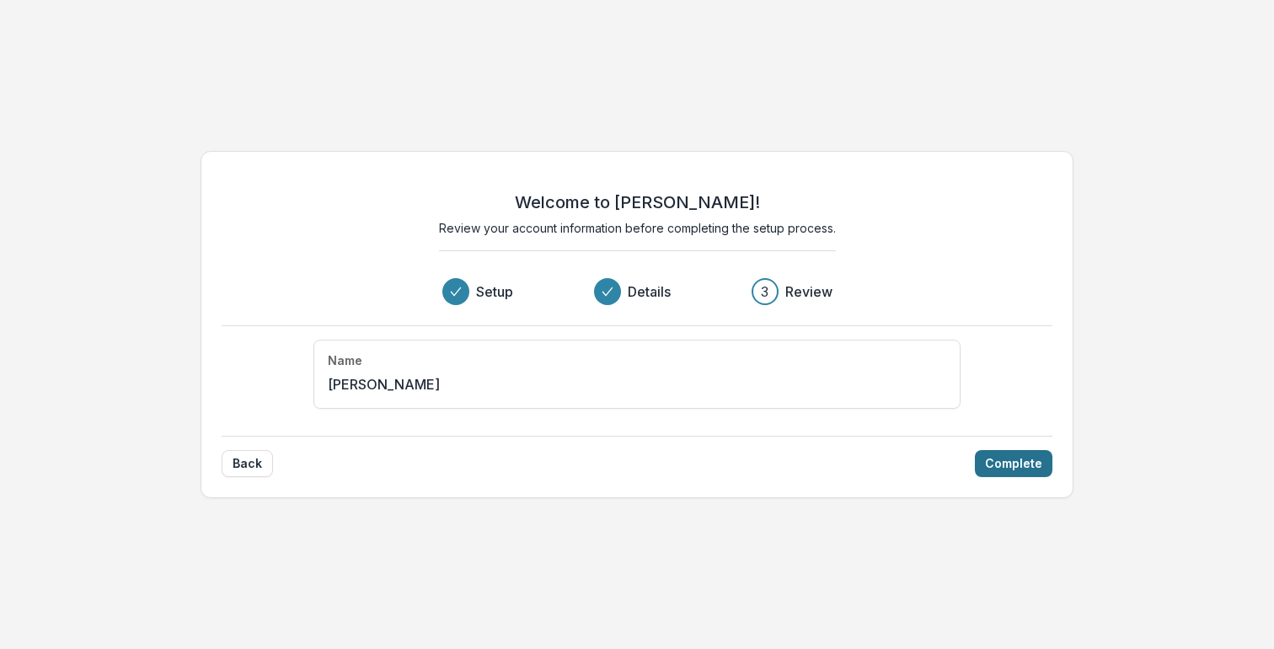
click at [1027, 469] on button "Complete" at bounding box center [1014, 463] width 78 height 27
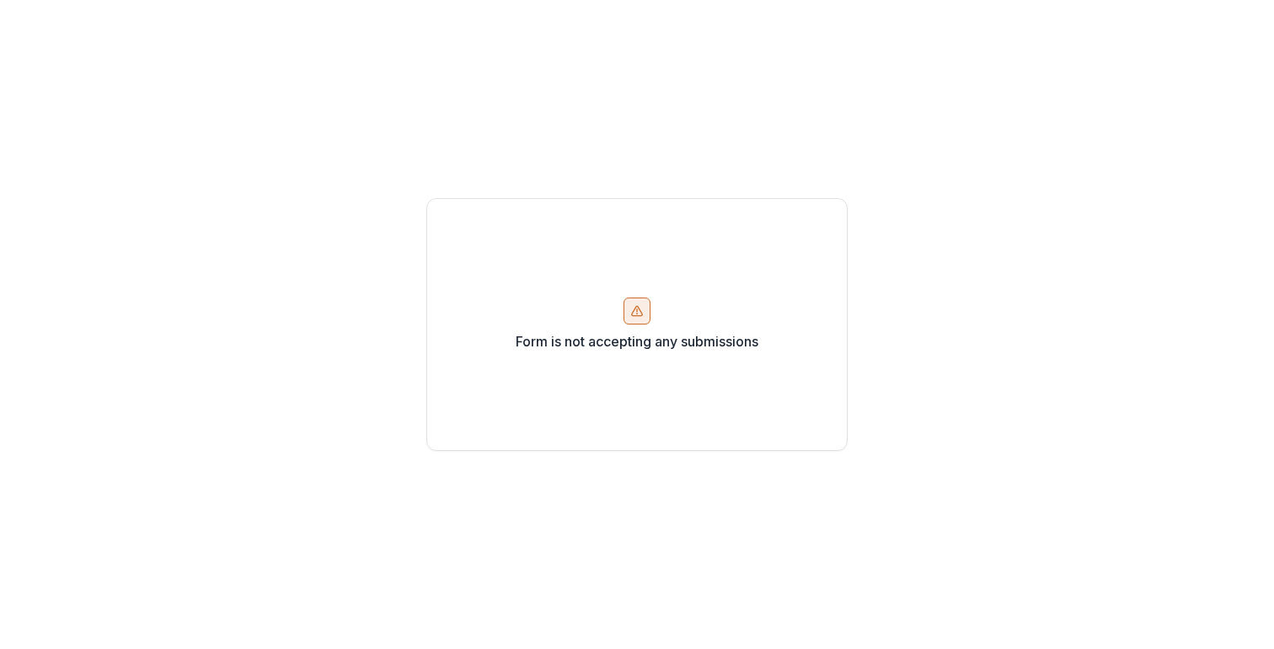
click at [634, 309] on icon at bounding box center [636, 310] width 13 height 13
click at [641, 319] on div at bounding box center [636, 310] width 27 height 27
